Goal: Check status: Check status

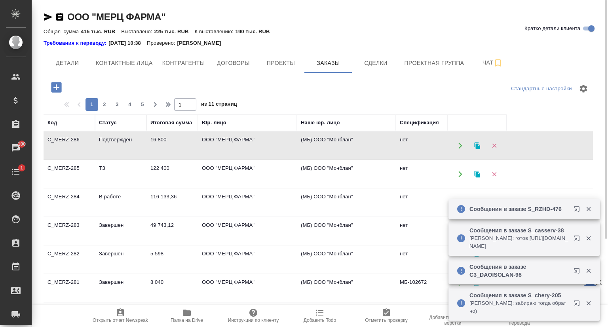
click at [76, 167] on td "C_MERZ-285" at bounding box center [69, 174] width 51 height 28
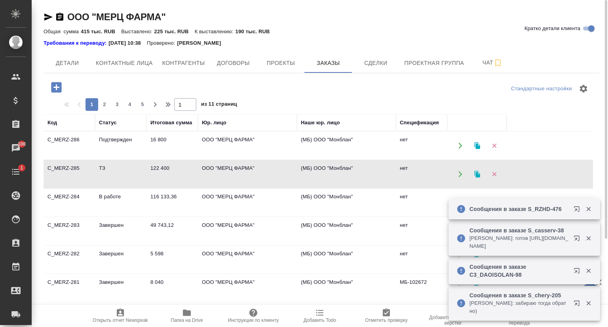
click at [76, 167] on td "C_MERZ-285" at bounding box center [69, 174] width 51 height 28
click at [283, 65] on span "Проекты" at bounding box center [281, 63] width 38 height 10
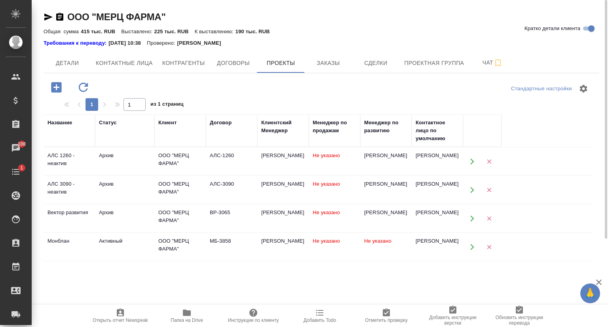
click at [373, 239] on span "Не указано" at bounding box center [377, 241] width 27 height 6
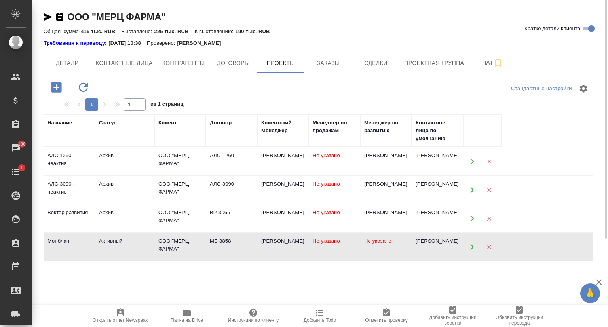
click at [373, 239] on span "Не указано" at bounding box center [377, 241] width 27 height 6
click at [323, 60] on span "Заказы" at bounding box center [328, 63] width 38 height 10
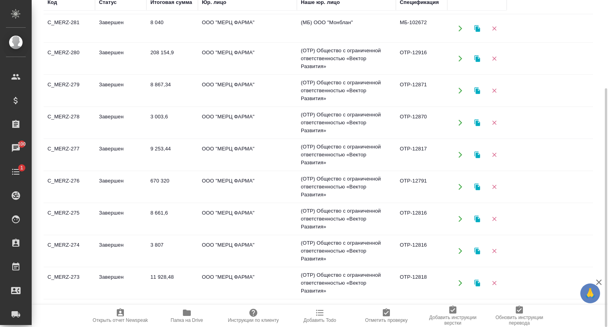
scroll to position [158, 0]
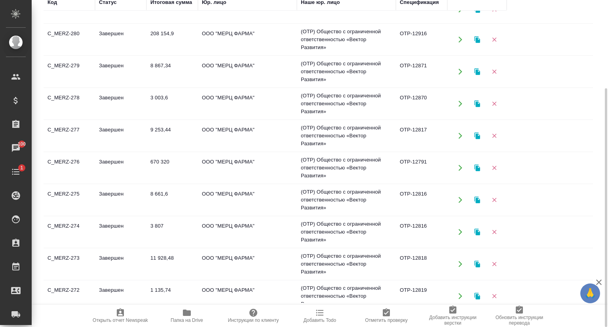
click at [82, 160] on td "C_MERZ-276" at bounding box center [69, 168] width 51 height 28
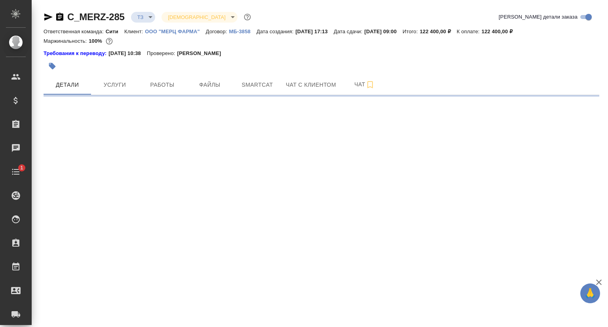
select select "RU"
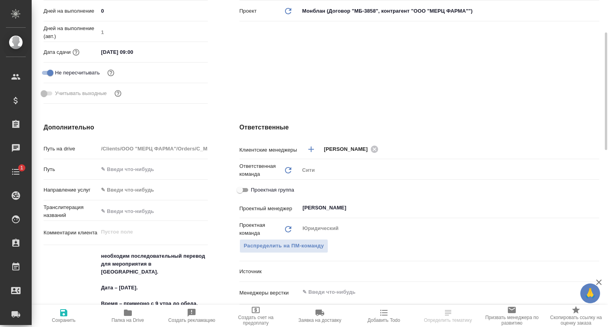
type textarea "x"
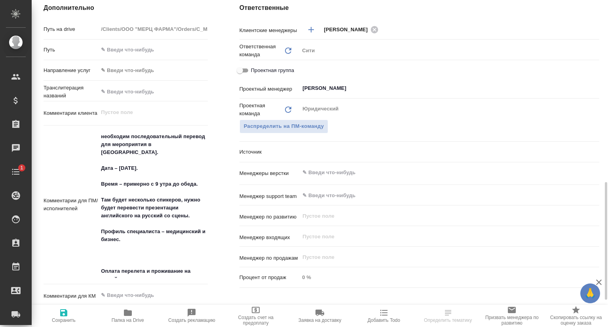
scroll to position [396, 0]
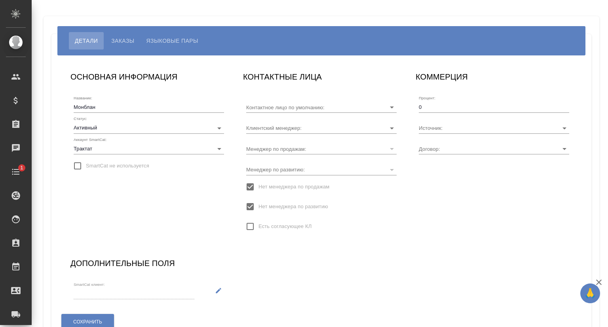
type input "Чернов Алексей"
type input "МБ-3858"
type input "[PERSON_NAME]"
click at [116, 42] on span "Заказы" at bounding box center [122, 40] width 23 height 9
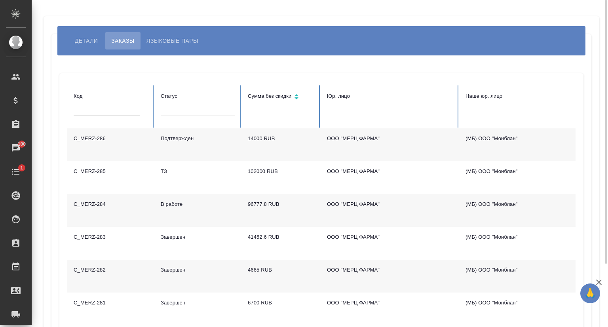
click at [85, 38] on span "Детали" at bounding box center [86, 40] width 23 height 9
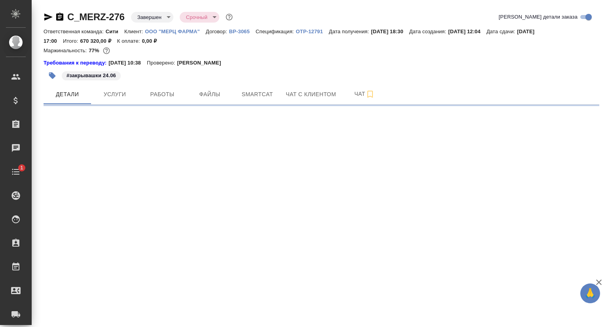
select select "RU"
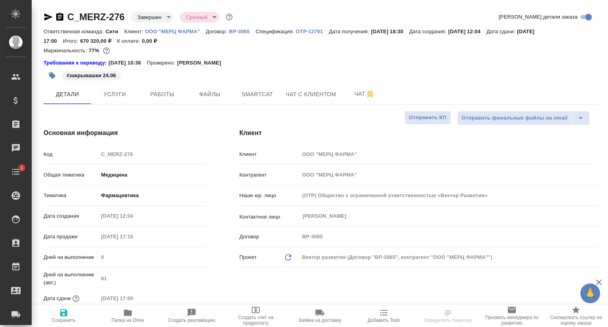
type textarea "x"
